Goal: Task Accomplishment & Management: Use online tool/utility

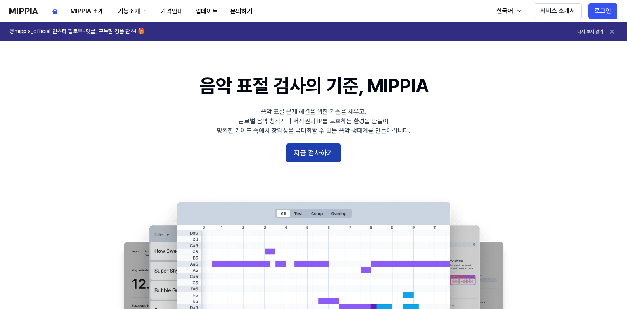
click at [323, 152] on button "지금 검사하기" at bounding box center [313, 153] width 55 height 19
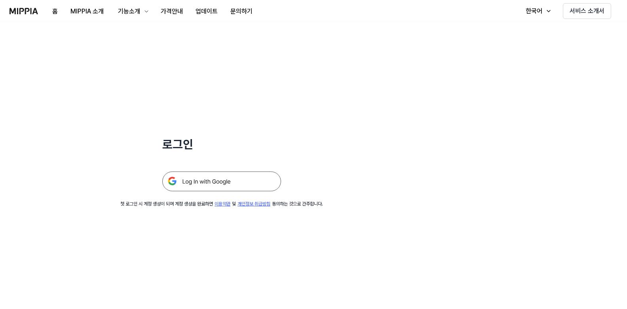
click at [243, 183] on img at bounding box center [221, 182] width 119 height 20
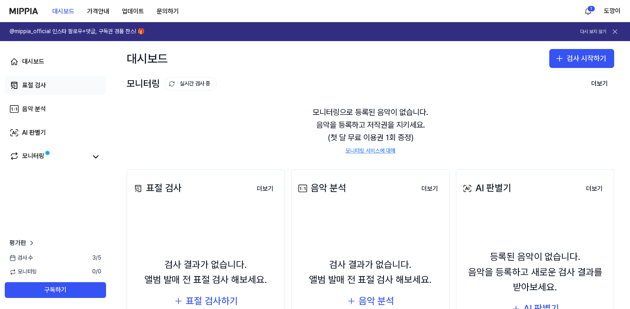
click at [66, 92] on link "표절 검사" at bounding box center [55, 85] width 101 height 19
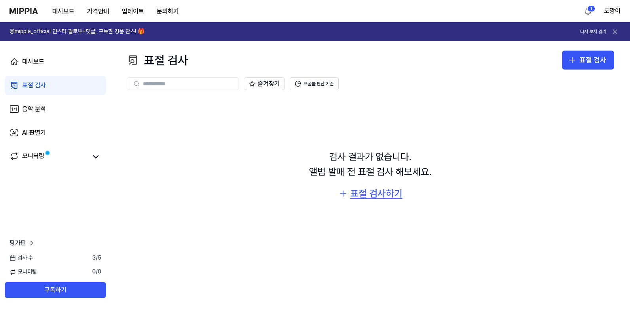
click at [378, 197] on div "표절 검사하기" at bounding box center [376, 193] width 52 height 15
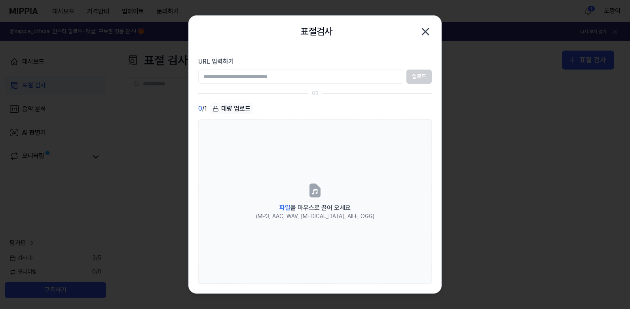
click at [312, 76] on input "URL 입력하기" at bounding box center [300, 77] width 205 height 14
click at [417, 74] on div "업로드" at bounding box center [314, 77] width 233 height 14
click at [419, 80] on div "업로드" at bounding box center [314, 77] width 233 height 14
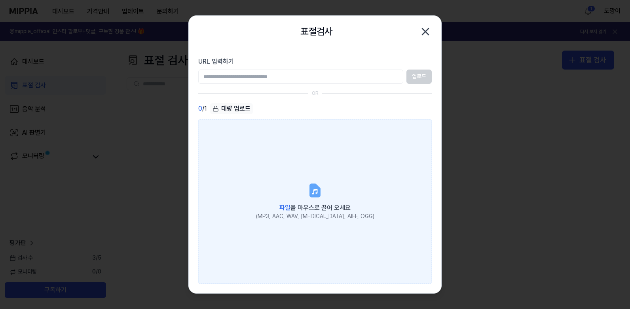
click at [314, 194] on icon at bounding box center [314, 190] width 9 height 12
click at [0, 0] on input "파일 을 마우스로 끌어 오세요 (MP3, AAC, WAV, FLAC, AIFF, OGG)" at bounding box center [0, 0] width 0 height 0
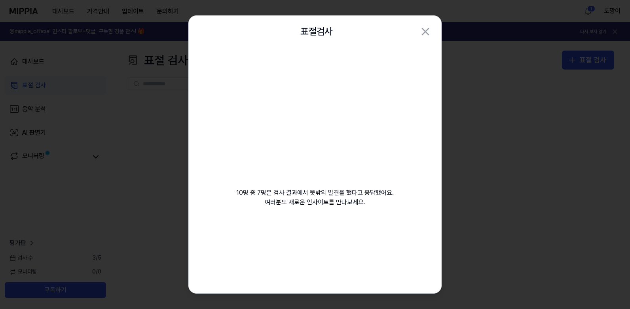
click at [336, 127] on video at bounding box center [315, 123] width 114 height 114
click at [321, 33] on h2 "표절검사" at bounding box center [316, 31] width 32 height 15
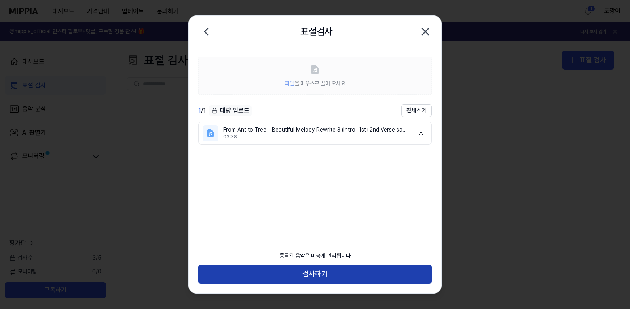
click at [350, 274] on button "검사하기" at bounding box center [314, 274] width 233 height 19
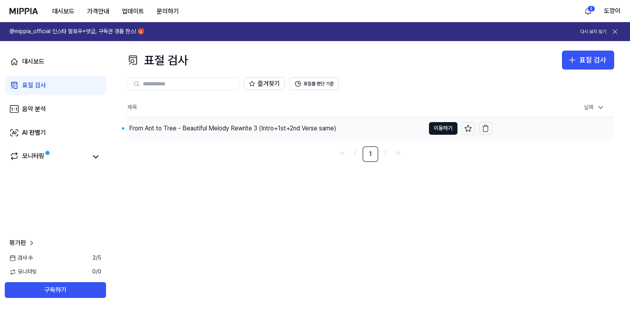
click at [266, 131] on div "From Ant to Tree - Beautiful Melody Rewrite 3 (Intro+1st+2nd Verse same)" at bounding box center [232, 128] width 207 height 9
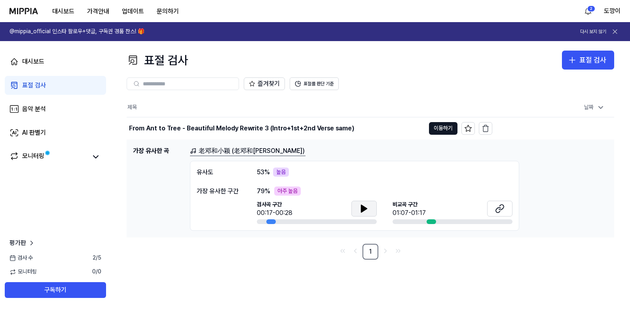
click at [362, 209] on icon at bounding box center [364, 208] width 6 height 7
click at [435, 208] on div "비교곡 구간 01:07-01:17" at bounding box center [453, 209] width 120 height 17
click at [249, 149] on link "老邓和小颖 (老邓和[PERSON_NAME])" at bounding box center [248, 151] width 116 height 10
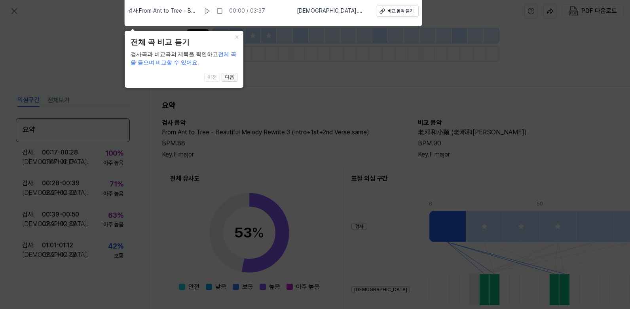
click at [230, 76] on button "다음" at bounding box center [230, 77] width 16 height 9
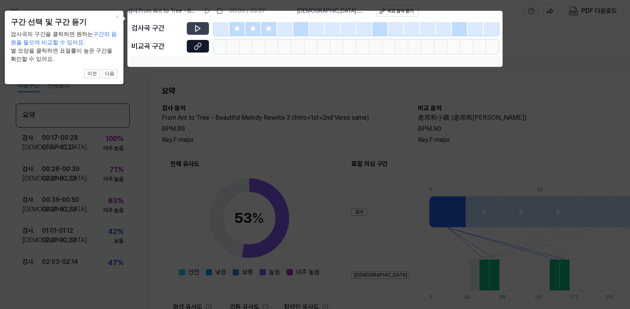
click at [200, 25] on icon at bounding box center [198, 29] width 8 height 8
click at [224, 29] on div at bounding box center [222, 28] width 16 height 14
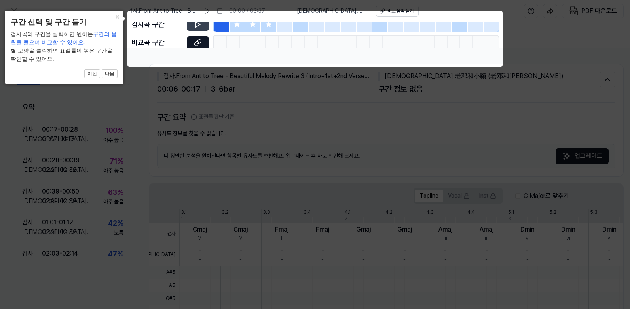
click at [201, 24] on icon at bounding box center [198, 25] width 8 height 8
click at [199, 42] on icon at bounding box center [198, 43] width 8 height 8
click at [356, 144] on icon at bounding box center [315, 154] width 630 height 309
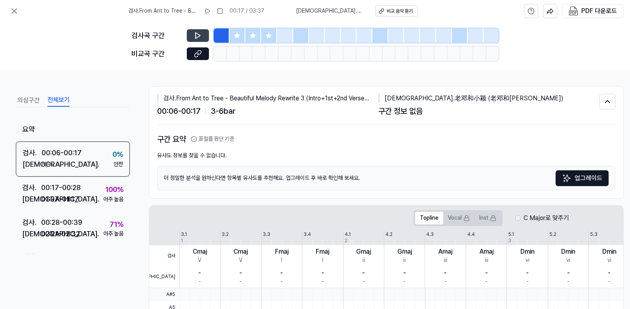
click at [59, 99] on button "전체보기" at bounding box center [58, 100] width 22 height 13
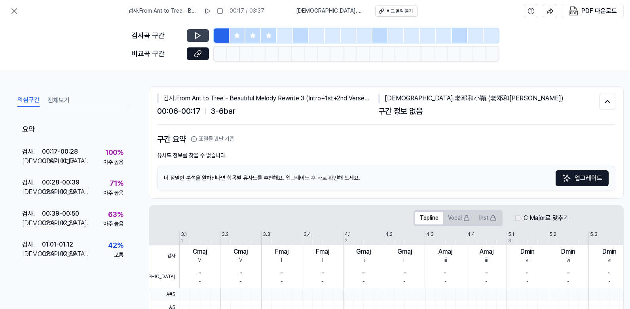
click at [36, 99] on button "의심구간" at bounding box center [28, 100] width 22 height 13
click at [396, 13] on div "비교 음악 듣기" at bounding box center [400, 11] width 26 height 7
click at [397, 11] on div "비교 음악 듣기" at bounding box center [400, 11] width 26 height 7
click at [217, 139] on button "표절률 판단 기준" at bounding box center [213, 139] width 44 height 8
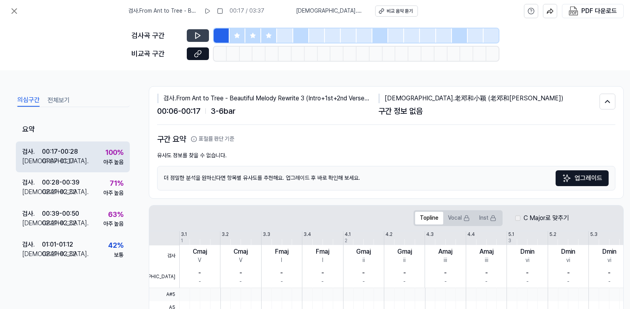
click at [70, 157] on div "01:07 - 01:17" at bounding box center [58, 161] width 32 height 9
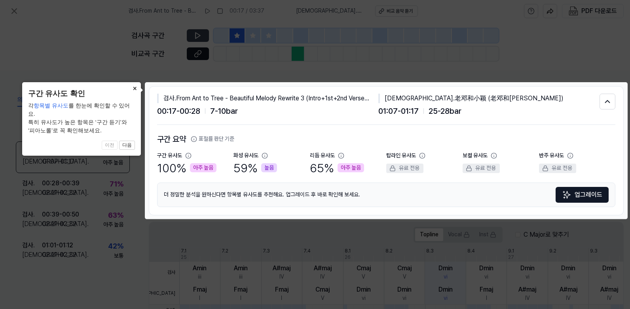
click at [134, 88] on button "×" at bounding box center [134, 87] width 13 height 11
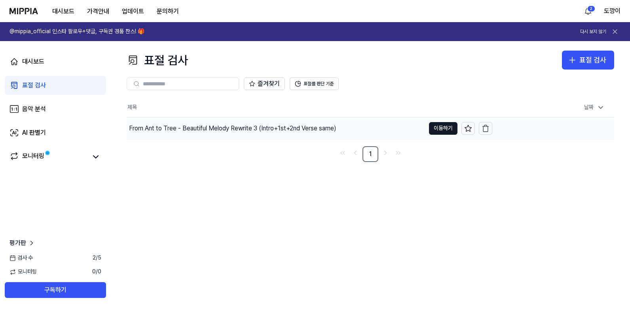
click at [289, 124] on div "From Ant to Tree - Beautiful Melody Rewrite 3 (Intro+1st+2nd Verse same)" at bounding box center [232, 128] width 207 height 9
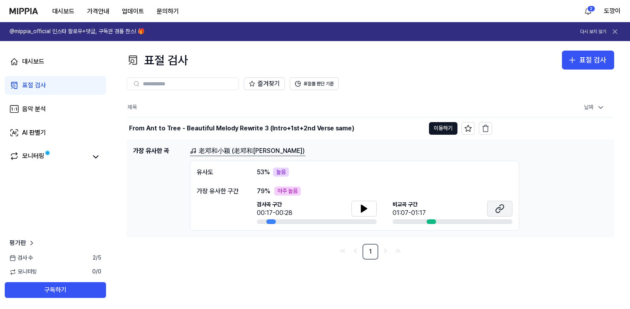
click at [503, 209] on icon at bounding box center [499, 208] width 9 height 9
click at [97, 157] on icon at bounding box center [95, 157] width 5 height 2
click at [82, 161] on link "모니터링" at bounding box center [48, 157] width 78 height 11
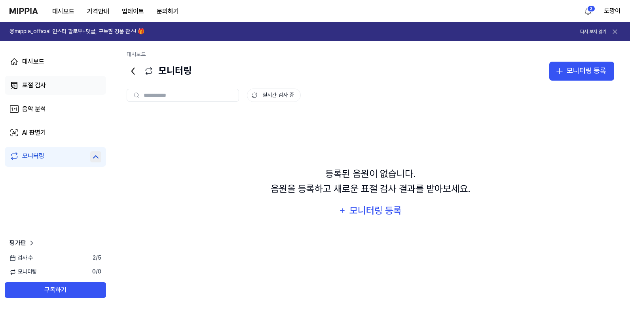
click at [66, 89] on link "표절 검사" at bounding box center [55, 85] width 101 height 19
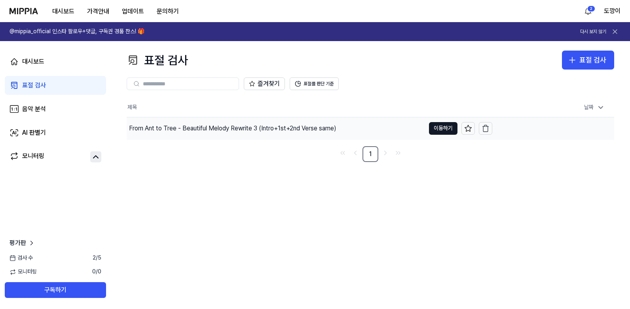
click at [223, 125] on div "From Ant to Tree - Beautiful Melody Rewrite 3 (Intro+1st+2nd Verse same)" at bounding box center [232, 128] width 207 height 9
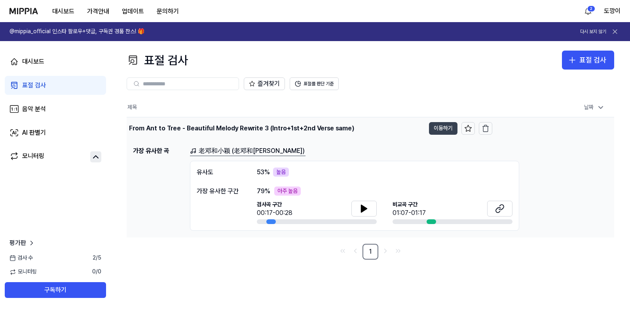
click at [448, 128] on button "이동하기" at bounding box center [443, 128] width 28 height 13
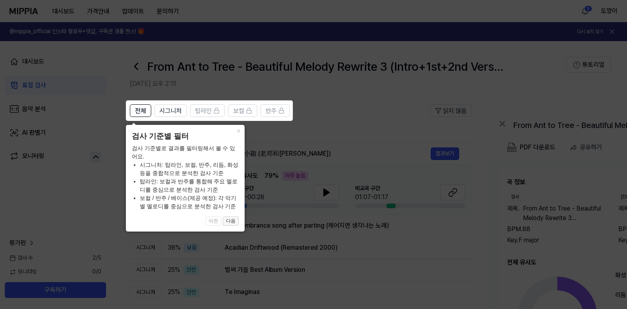
click at [232, 222] on button "다음" at bounding box center [231, 221] width 16 height 9
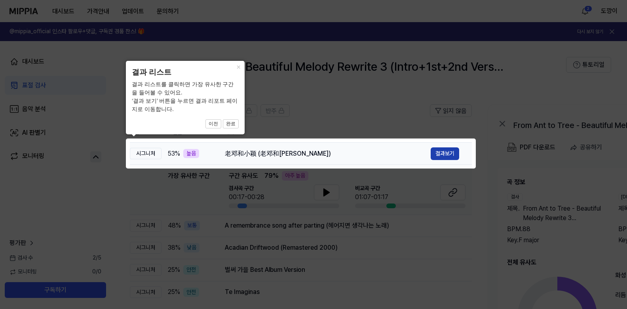
click at [448, 153] on button "결과보기" at bounding box center [445, 154] width 28 height 13
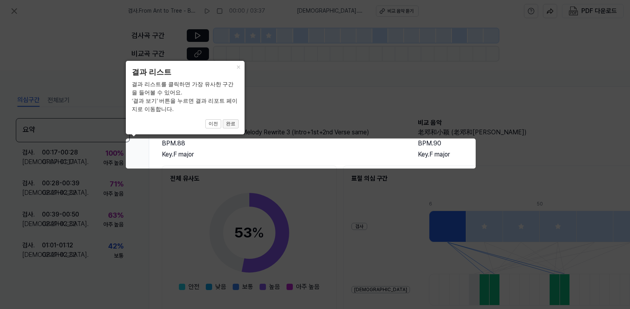
click at [230, 123] on button "완료" at bounding box center [231, 124] width 16 height 9
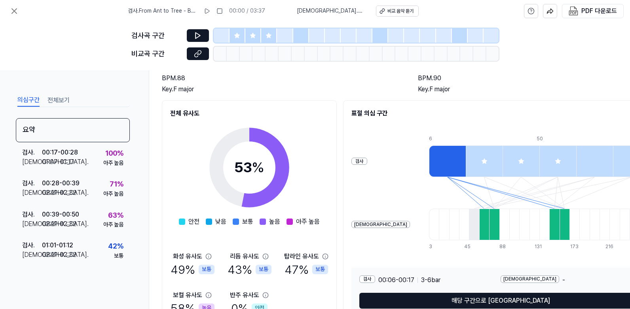
scroll to position [79, 0]
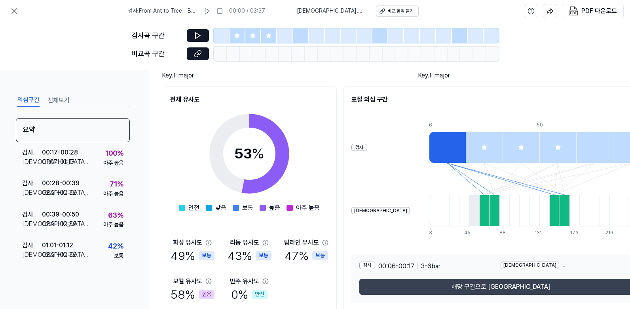
click at [519, 287] on button "해당 구간으로 [GEOGRAPHIC_DATA]" at bounding box center [500, 287] width 283 height 16
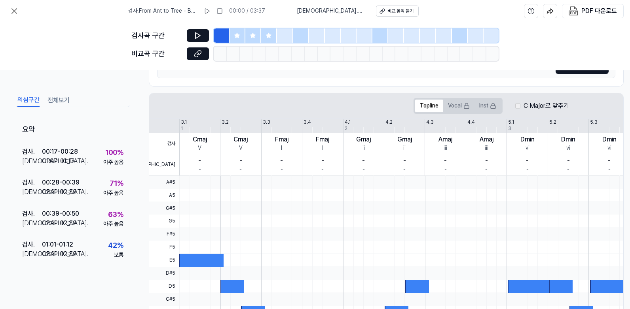
scroll to position [119, 0]
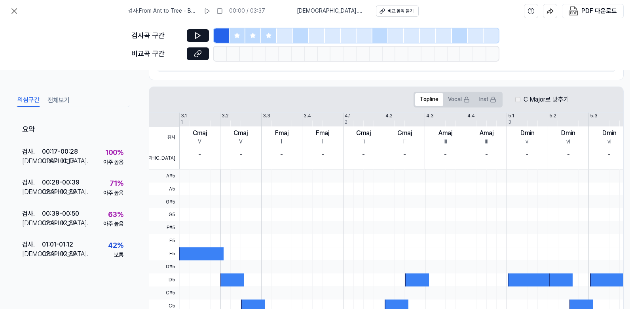
click at [238, 228] on div at bounding box center [506, 228] width 654 height 13
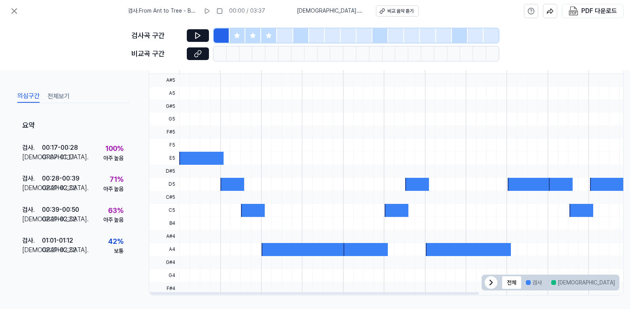
scroll to position [220, 0]
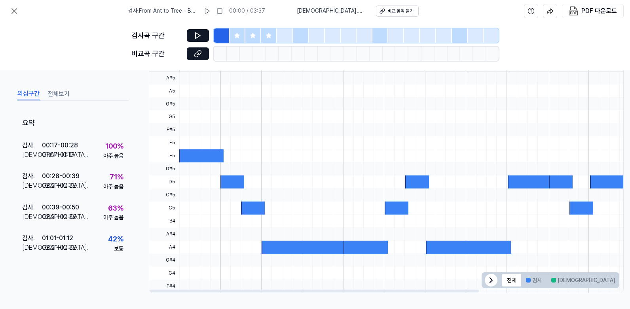
click at [494, 280] on icon at bounding box center [490, 280] width 9 height 9
click at [613, 276] on icon at bounding box center [609, 280] width 9 height 9
click at [620, 276] on button "겹치는 부분" at bounding box center [640, 280] width 41 height 13
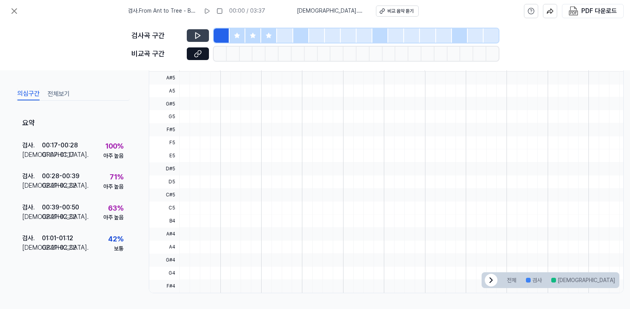
click at [202, 33] on button at bounding box center [198, 35] width 22 height 13
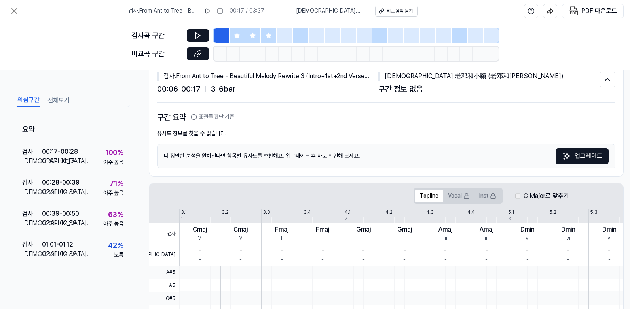
scroll to position [0, 0]
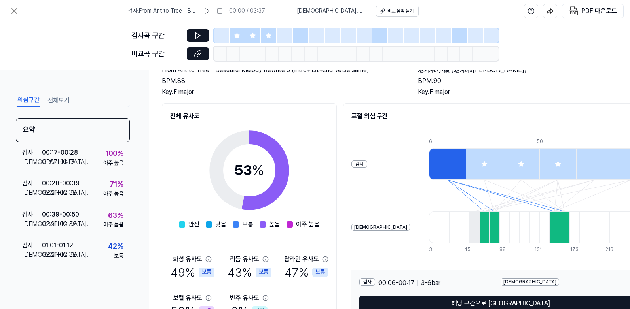
scroll to position [79, 0]
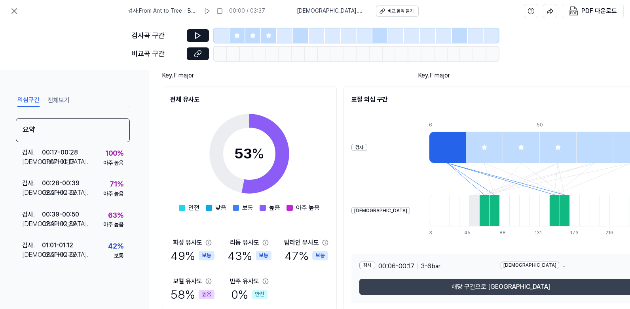
click at [510, 283] on button "해당 구간으로 [GEOGRAPHIC_DATA]" at bounding box center [500, 287] width 283 height 16
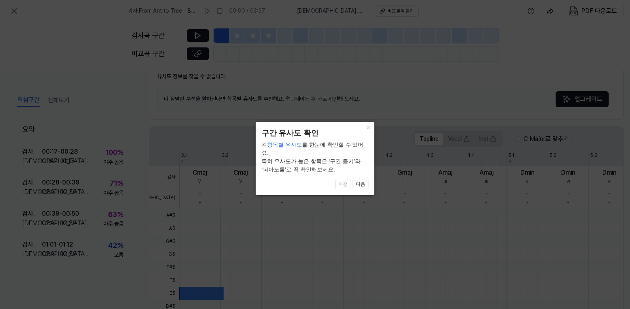
scroll to position [198, 0]
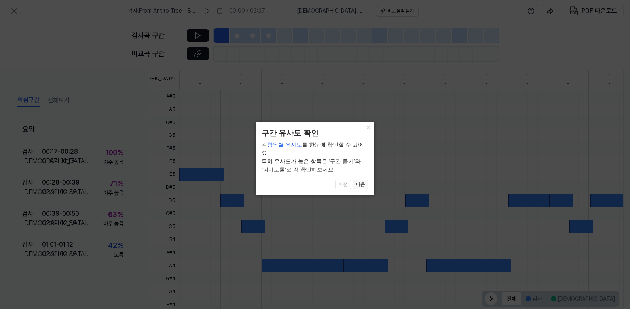
click at [359, 180] on button "다음" at bounding box center [361, 184] width 16 height 9
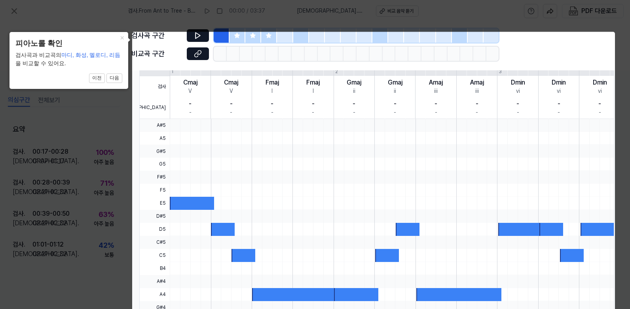
click at [198, 36] on body "검사 . From Ant to Tree - Beautiful Melody Rewrite 3 (Intro+1st+2nd Verse same) 0…" at bounding box center [315, 154] width 630 height 309
click at [190, 205] on div at bounding box center [192, 203] width 44 height 13
click at [208, 205] on div at bounding box center [192, 203] width 44 height 13
drag, startPoint x: 371, startPoint y: 215, endPoint x: 412, endPoint y: 225, distance: 42.7
click at [371, 215] on div at bounding box center [497, 230] width 654 height 222
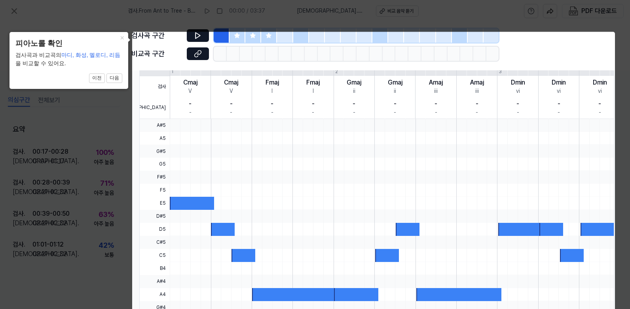
click at [492, 238] on div at bounding box center [497, 242] width 654 height 13
click at [197, 53] on body "검사 . From Ant to Tree - Beautiful Melody Rewrite 3 (Intro+1st+2nd Verse same) 0…" at bounding box center [315, 154] width 630 height 309
click at [414, 254] on div at bounding box center [497, 255] width 654 height 13
click at [238, 40] on body "검사 . From Ant to Tree - Beautiful Melody Rewrite 3 (Intro+1st+2nd Verse same) 0…" at bounding box center [315, 154] width 630 height 309
click at [200, 36] on body "검사 . From Ant to Tree - Beautiful Melody Rewrite 3 (Intro+1st+2nd Verse same) 0…" at bounding box center [315, 154] width 630 height 309
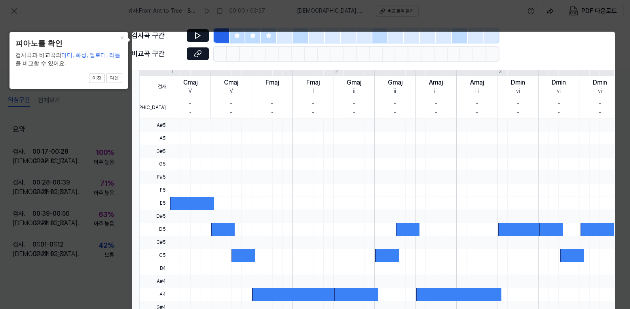
click at [252, 38] on body "검사 . From Ant to Tree - Beautiful Melody Rewrite 3 (Intro+1st+2nd Verse same) 0…" at bounding box center [315, 154] width 630 height 309
click at [281, 39] on body "검사 . From Ant to Tree - Beautiful Melody Rewrite 3 (Intro+1st+2nd Verse same) 0…" at bounding box center [315, 154] width 630 height 309
